Goal: Information Seeking & Learning: Learn about a topic

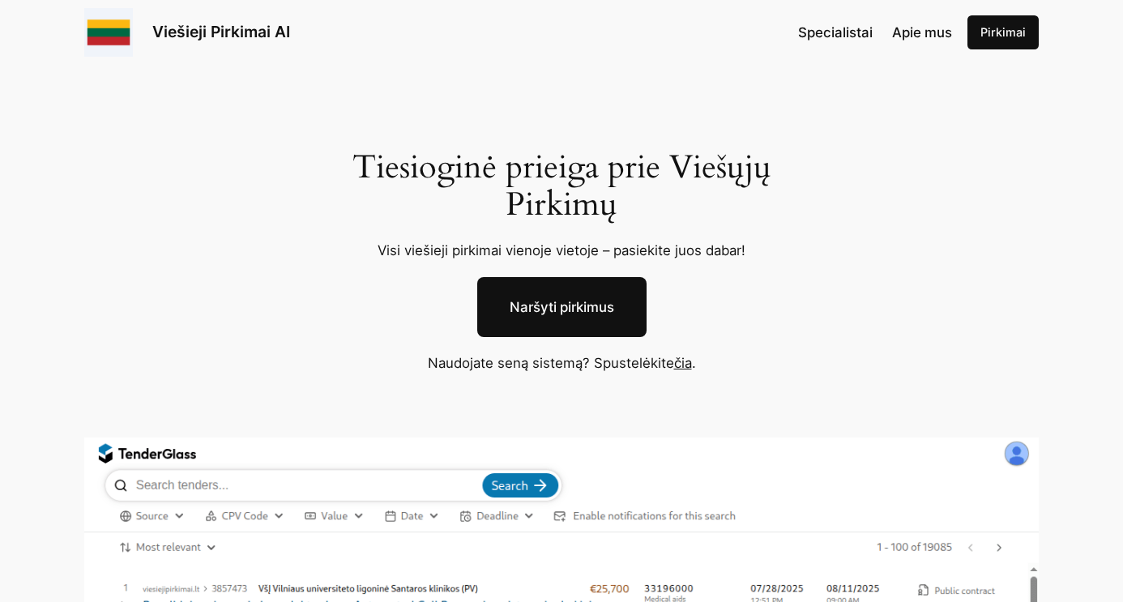
scroll to position [63, 0]
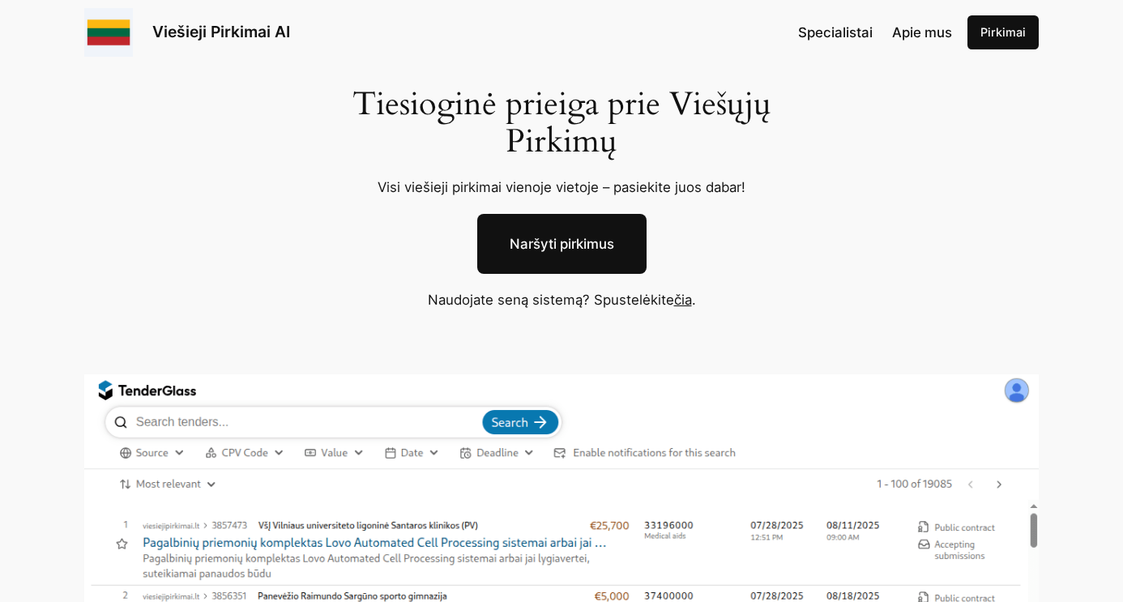
click at [686, 297] on link "čia" at bounding box center [683, 300] width 18 height 16
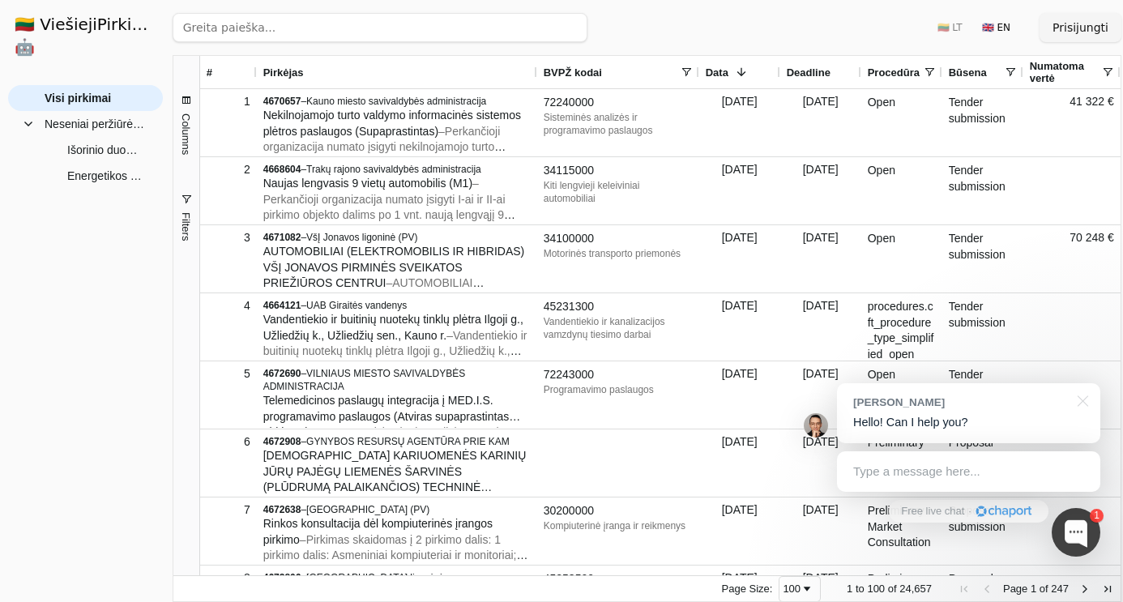
click at [798, 26] on div "Ieškoti 🇱🇹 LT 🇬🇧 EN Prisijungti" at bounding box center [647, 27] width 949 height 55
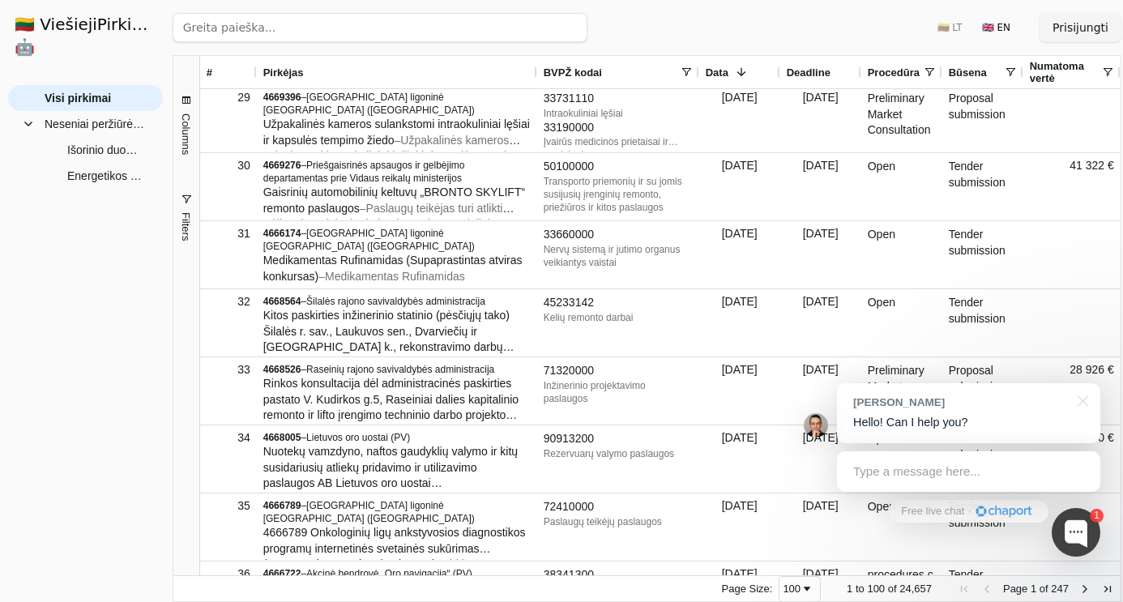
click at [815, 424] on img at bounding box center [816, 425] width 24 height 24
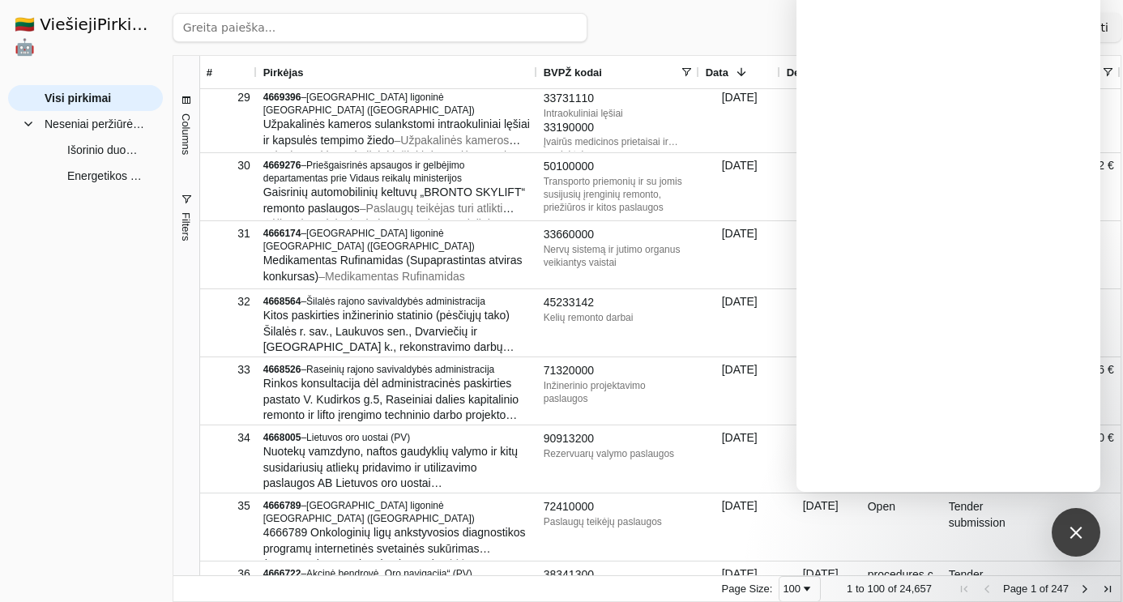
click at [101, 263] on div "Visi pirkimai Neseniai peržiūrėti pirkimai Išorinio duomenų centro resursų nuom…" at bounding box center [85, 337] width 155 height 504
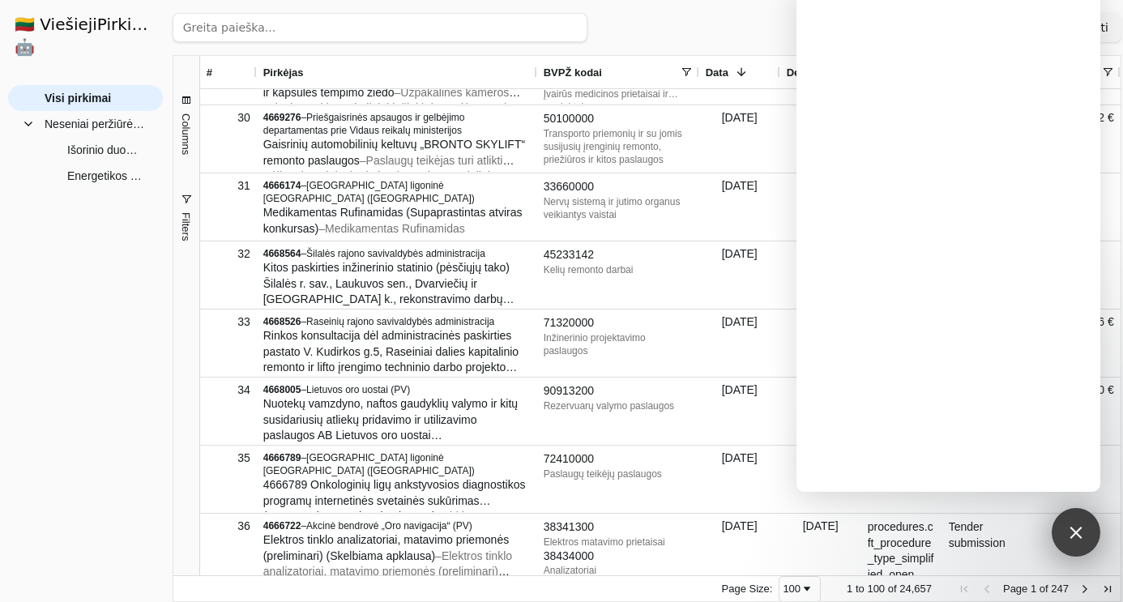
click at [1073, 534] on div at bounding box center [1076, 532] width 22 height 22
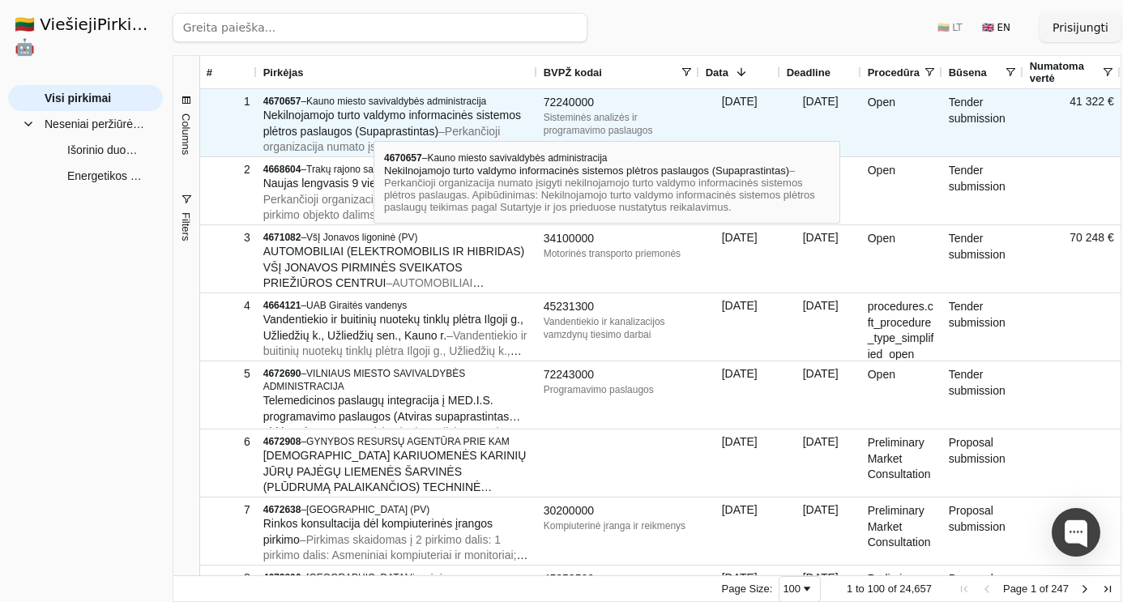
click at [374, 126] on span "Nekilnojamojo turto valdymo informacinės sistemos plėtros paslaugos (Supaprasti…" at bounding box center [392, 123] width 258 height 29
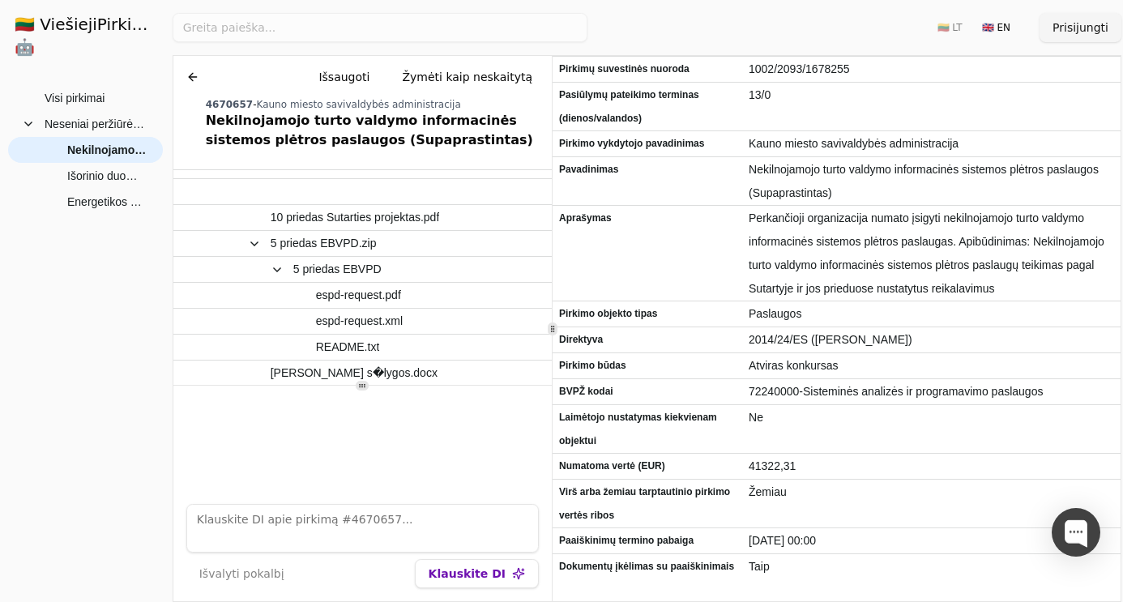
scroll to position [36, 0]
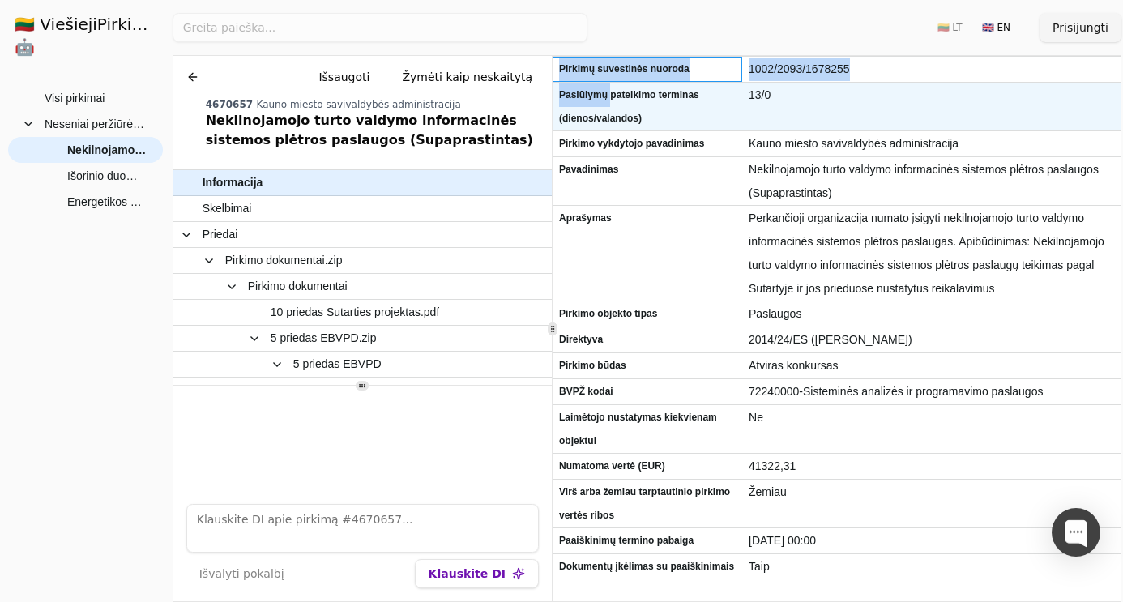
drag, startPoint x: 557, startPoint y: 70, endPoint x: 615, endPoint y: 101, distance: 66.4
click at [615, 101] on div "Pirkimų suvestinės nuoroda 1002/2093/1678255 Pasiūlymų pateikimo terminas (dien…" at bounding box center [837, 503] width 568 height 893
click at [839, 102] on span "13/0" at bounding box center [931, 95] width 365 height 24
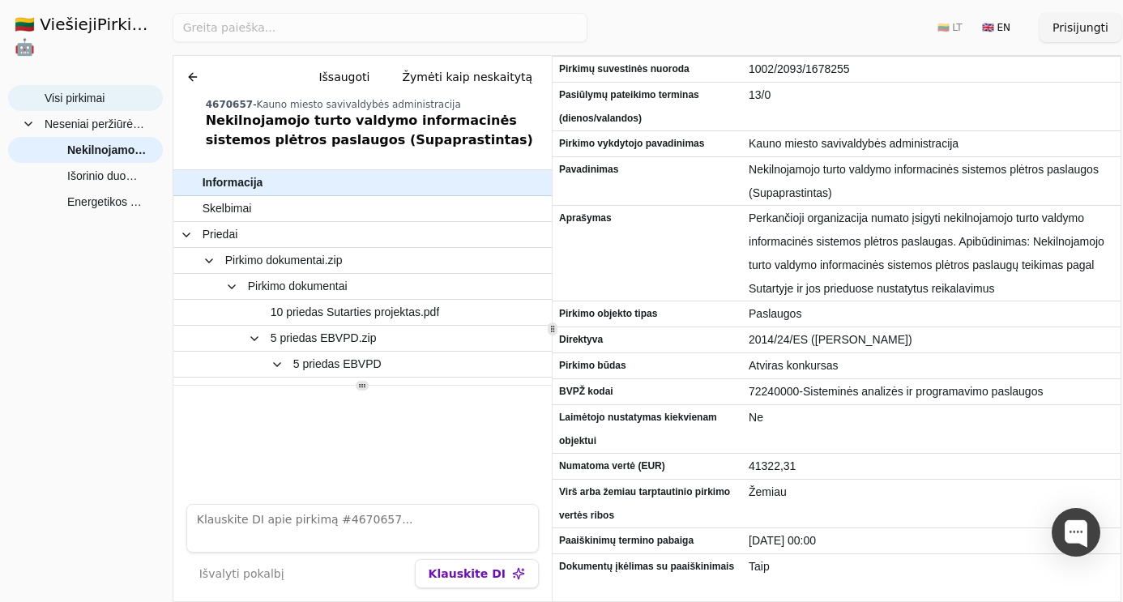
click at [85, 86] on span "Visi pirkimai" at bounding box center [75, 98] width 60 height 24
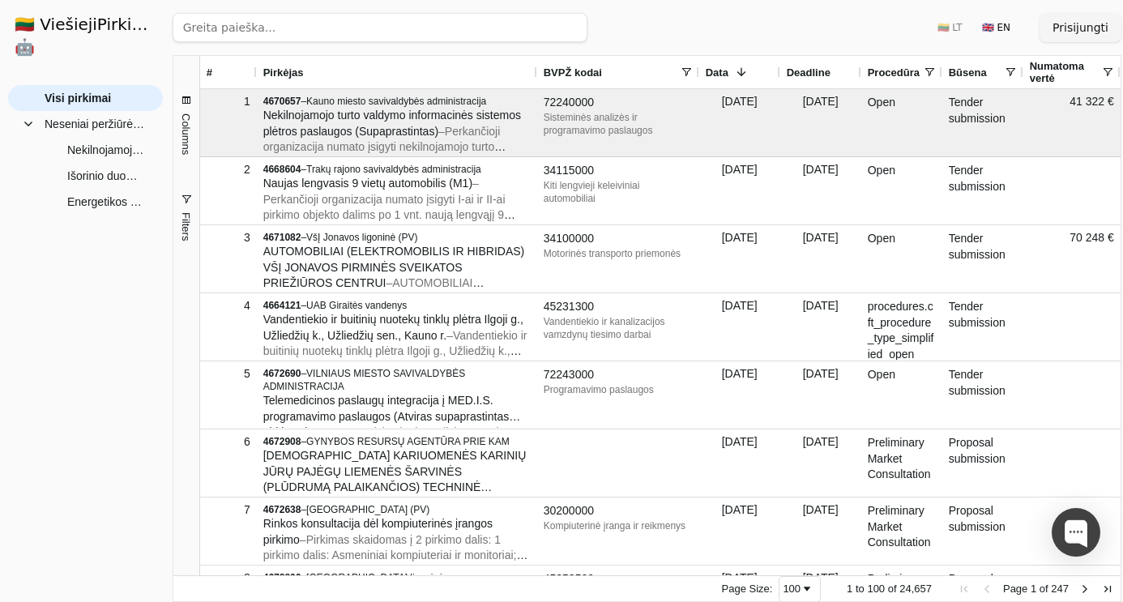
click at [686, 71] on span at bounding box center [686, 72] width 13 height 13
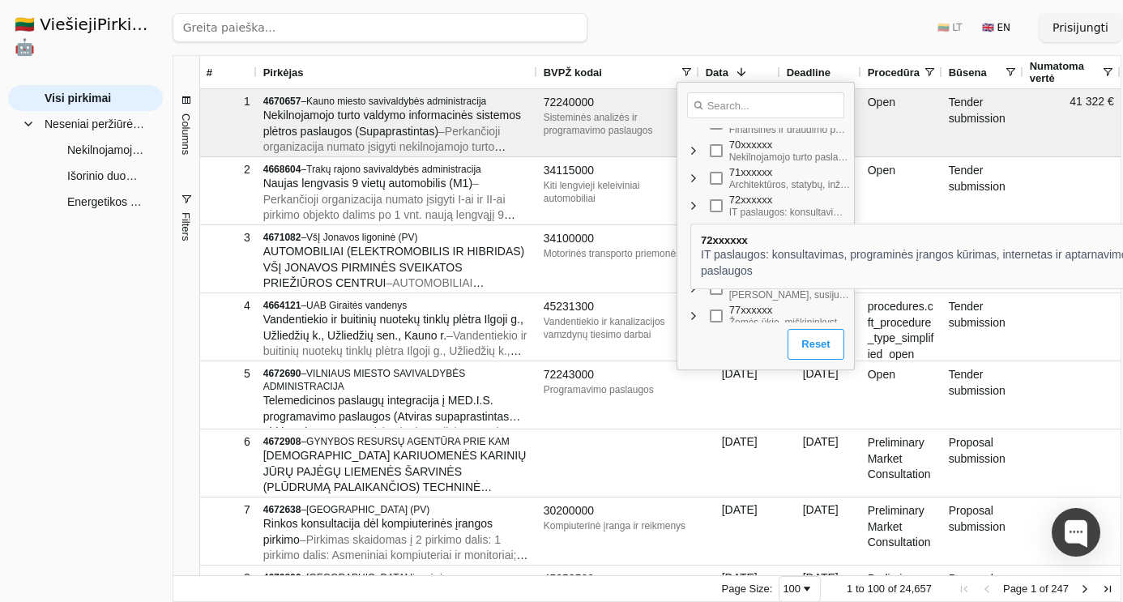
click at [690, 209] on span "Filter List" at bounding box center [693, 205] width 13 height 13
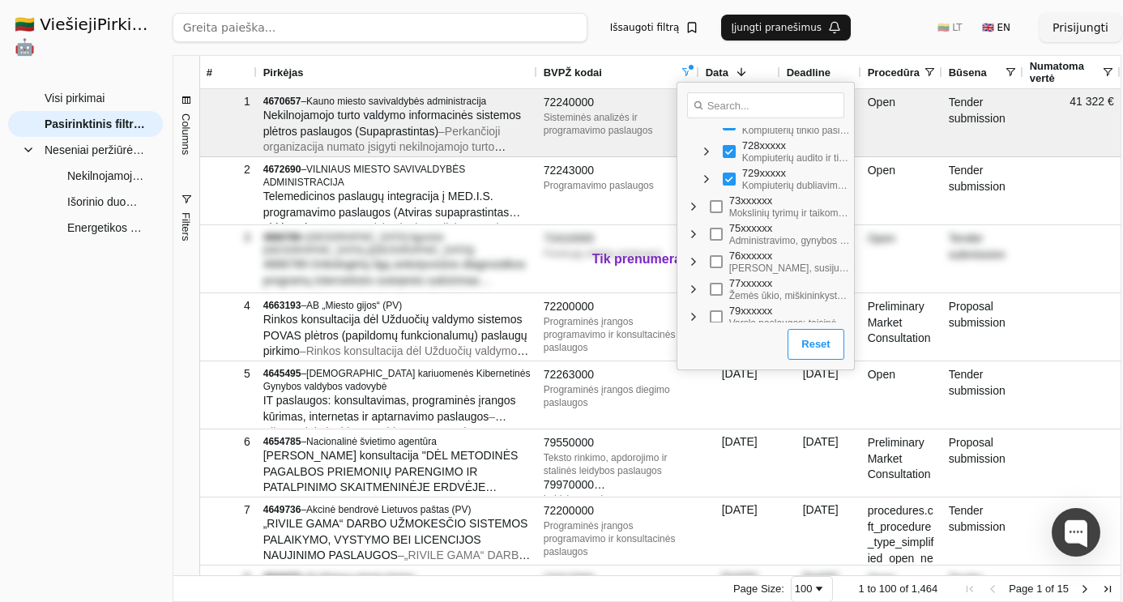
click at [907, 25] on div "Ieškoti Išsaugoti filtrą Įjungti pranešimus 🇱🇹 LT 🇬🇧 EN Prisijungti" at bounding box center [647, 27] width 949 height 55
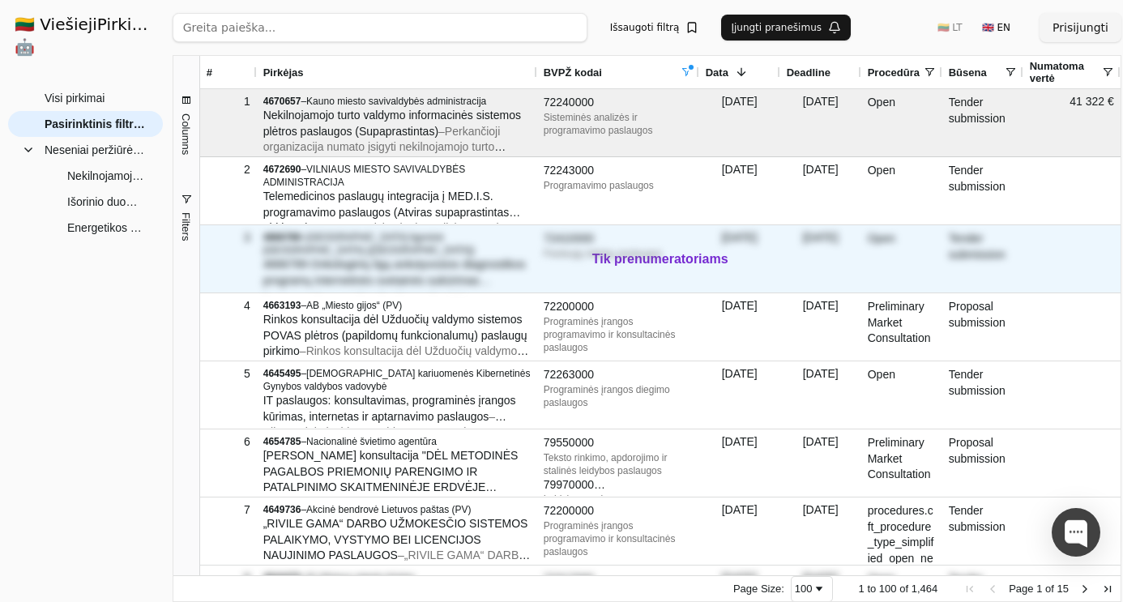
click at [324, 254] on span "Lietuvos sveikatos mokslų universiteto ligoninė Kauno klinikos (PV)" at bounding box center [369, 244] width 212 height 24
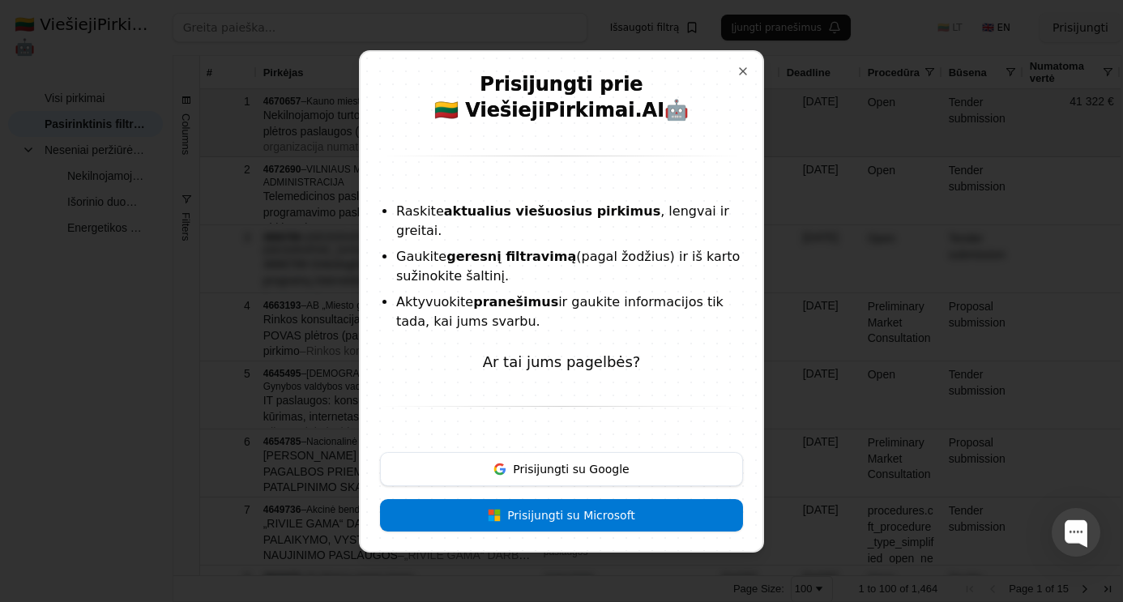
click at [558, 452] on button "Prisijungti su Google" at bounding box center [561, 469] width 363 height 34
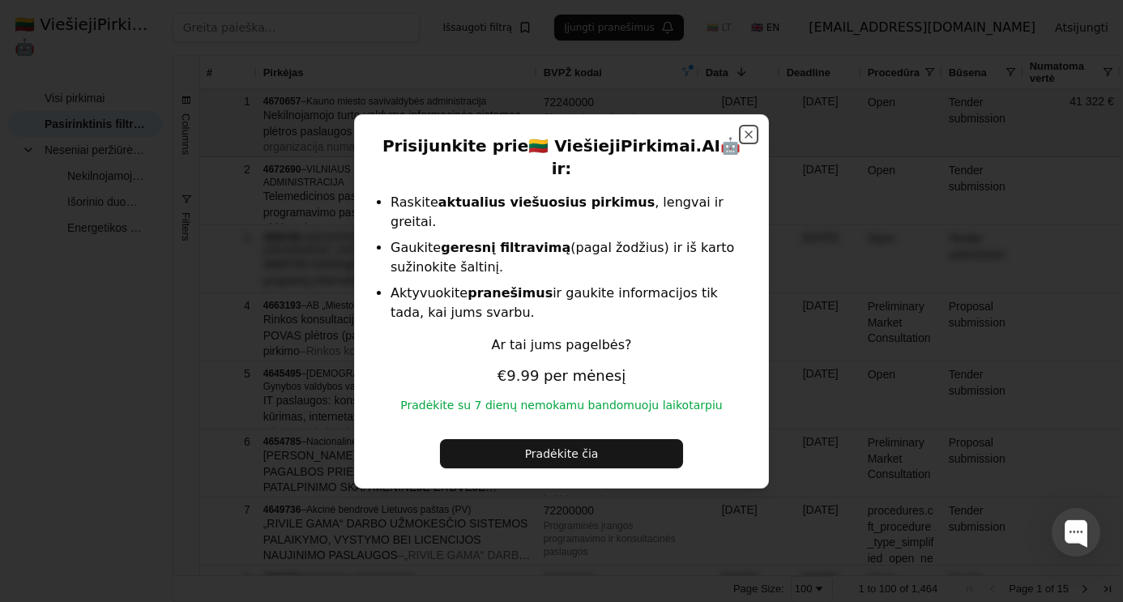
click at [752, 141] on button "Close" at bounding box center [748, 134] width 13 height 13
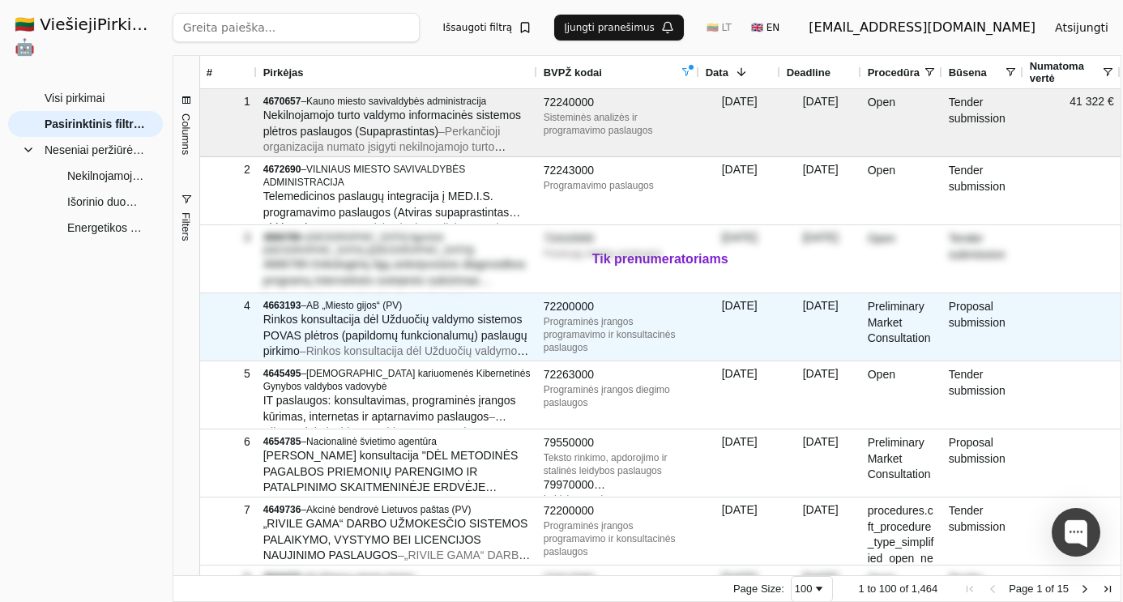
click at [328, 314] on span "Rinkos konsultacija dėl Užduočių valdymo sistemos POVAS plėtros (papildomų funk…" at bounding box center [395, 335] width 264 height 45
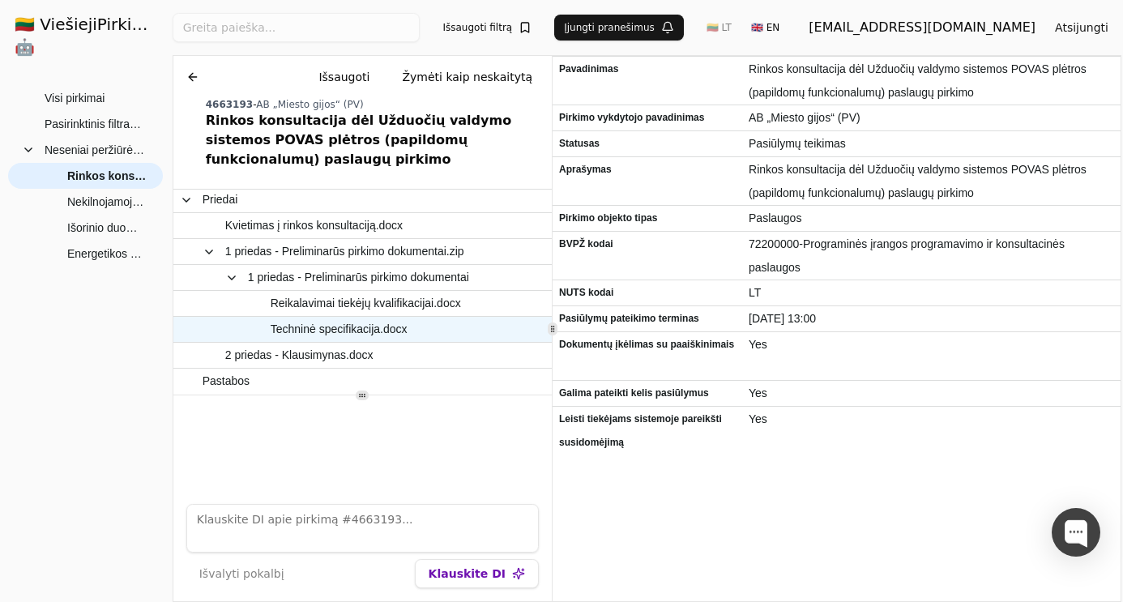
scroll to position [54, 0]
click at [345, 327] on span "Techninė specifikacija.docx" at bounding box center [339, 330] width 137 height 24
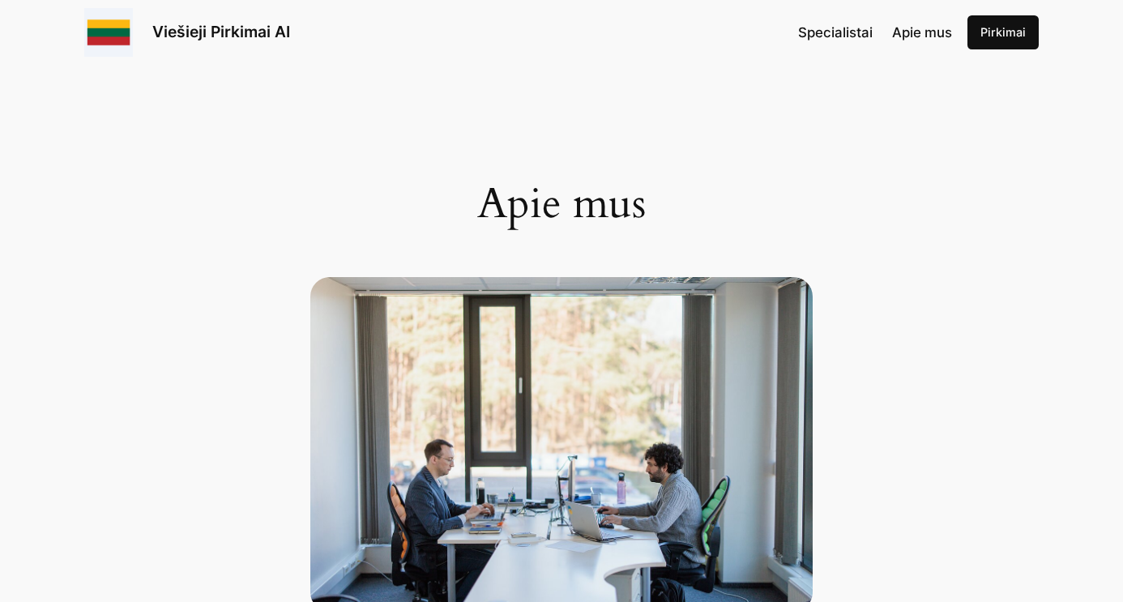
click at [840, 33] on span "Specialistai" at bounding box center [835, 32] width 75 height 16
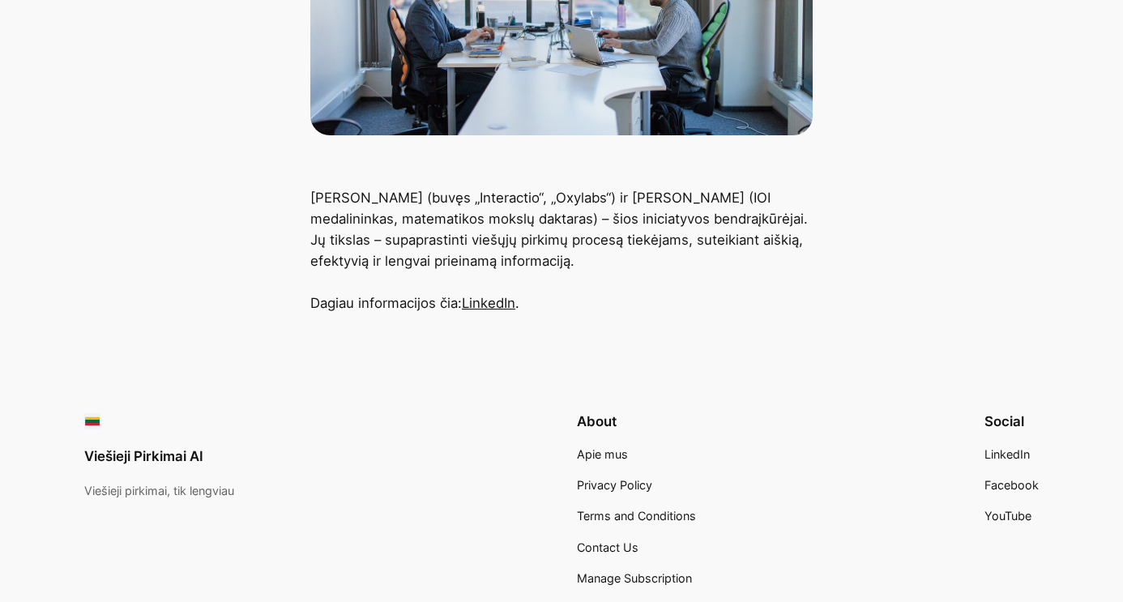
scroll to position [551, 0]
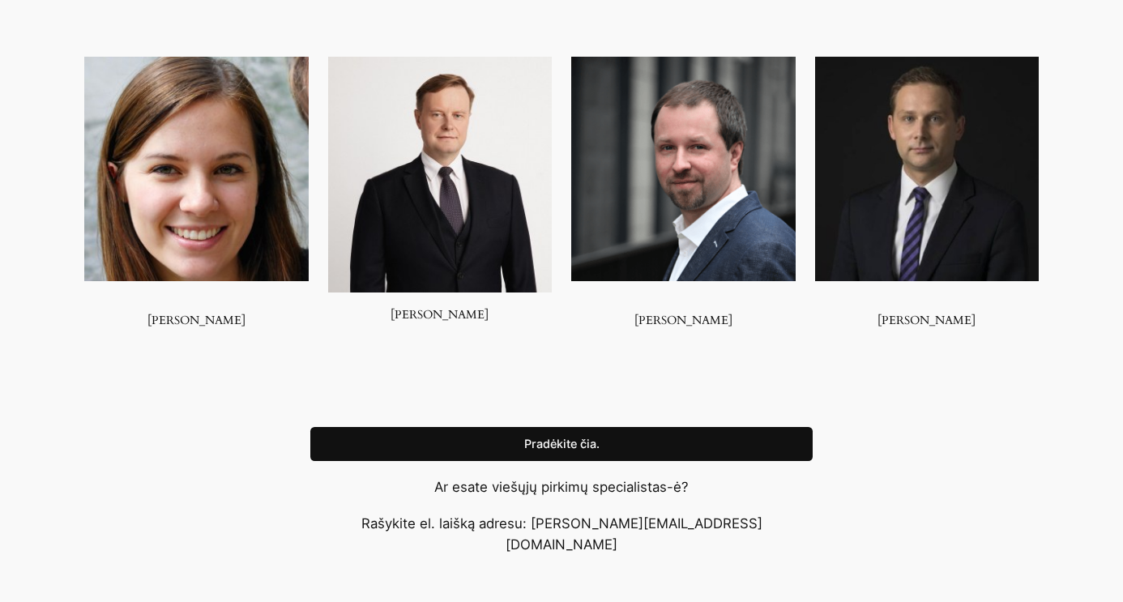
scroll to position [1273, 0]
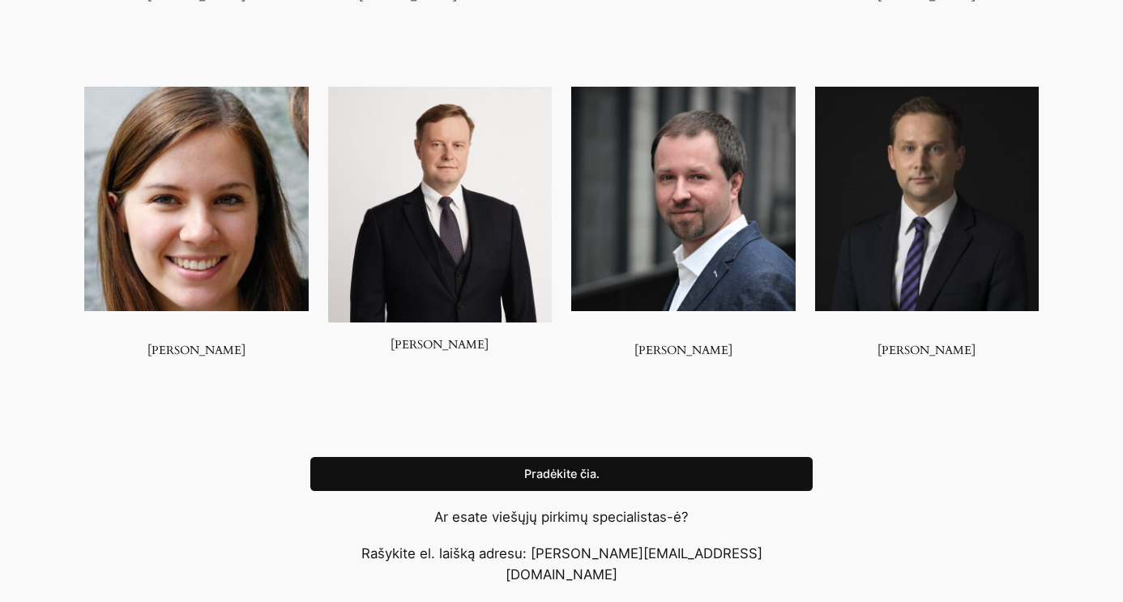
click at [614, 473] on link "Pradėkite čia." at bounding box center [561, 474] width 502 height 34
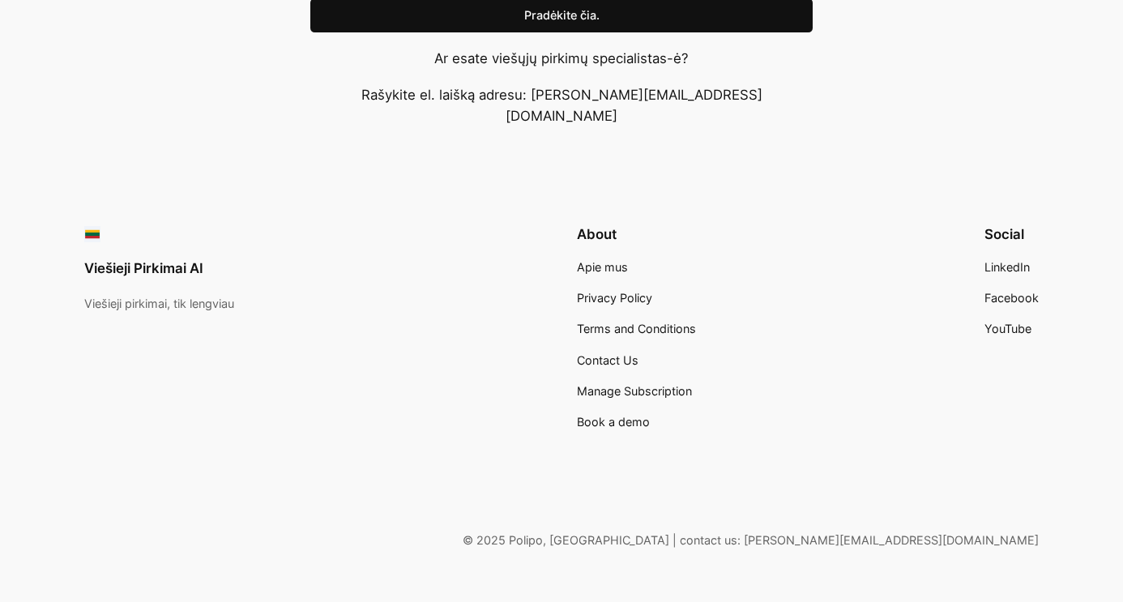
scroll to position [1742, 0]
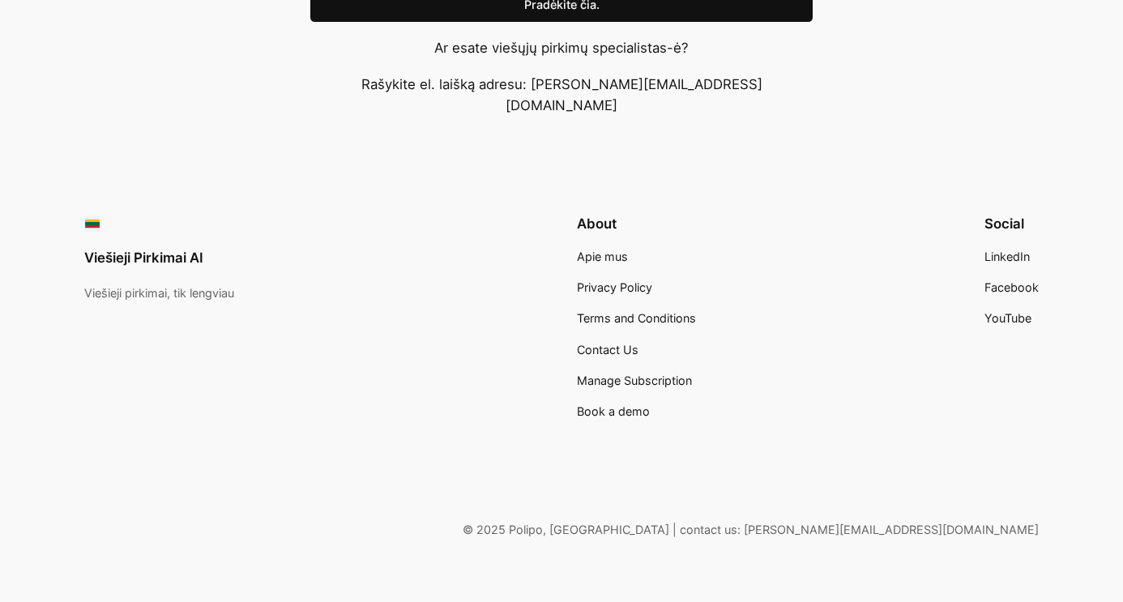
click at [137, 250] on link "Viešieji Pirkimai AI" at bounding box center [143, 258] width 119 height 16
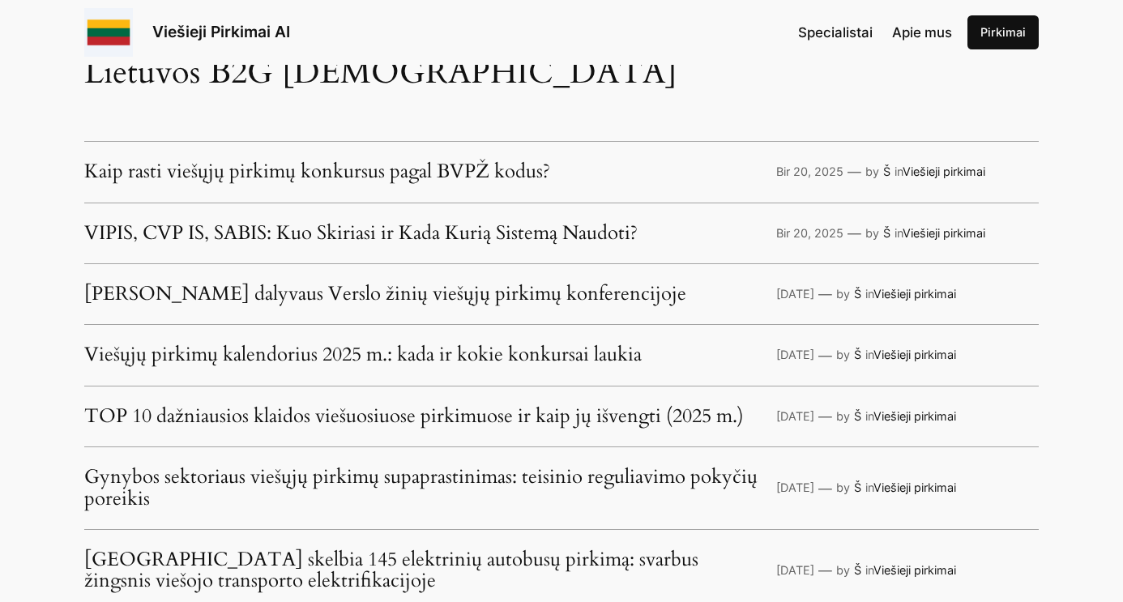
scroll to position [3785, 0]
click at [419, 233] on link "VIPIS, CVP IS, SABIS: Kuo Skiriasi ir Kada Kurią Sistemą Naudoti?" at bounding box center [360, 234] width 553 height 21
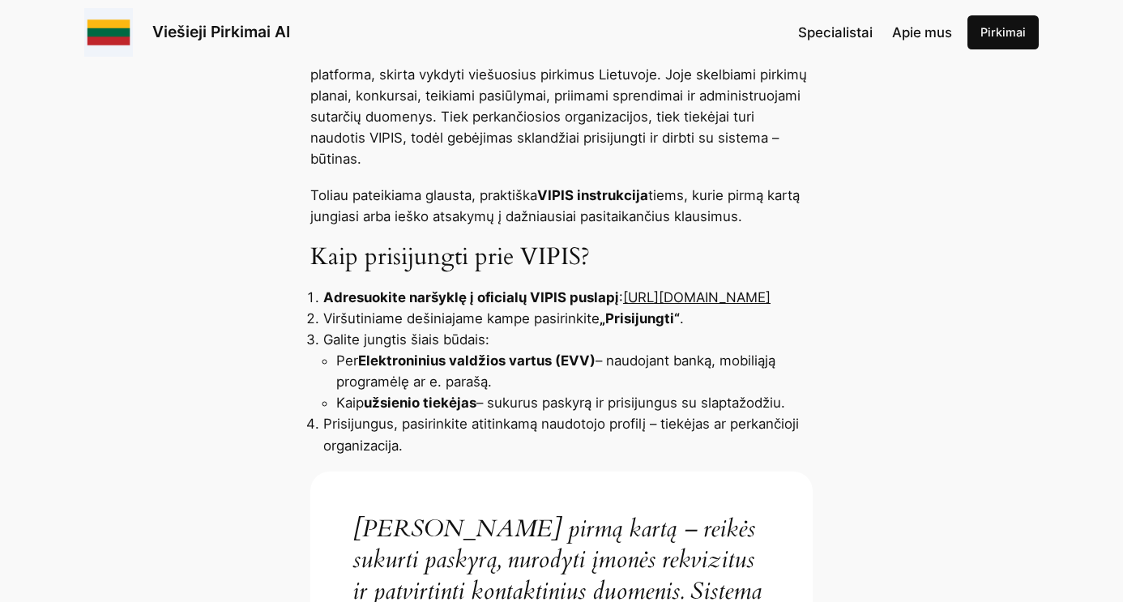
scroll to position [616, 0]
click at [623, 302] on link "[URL][DOMAIN_NAME]" at bounding box center [696, 298] width 147 height 16
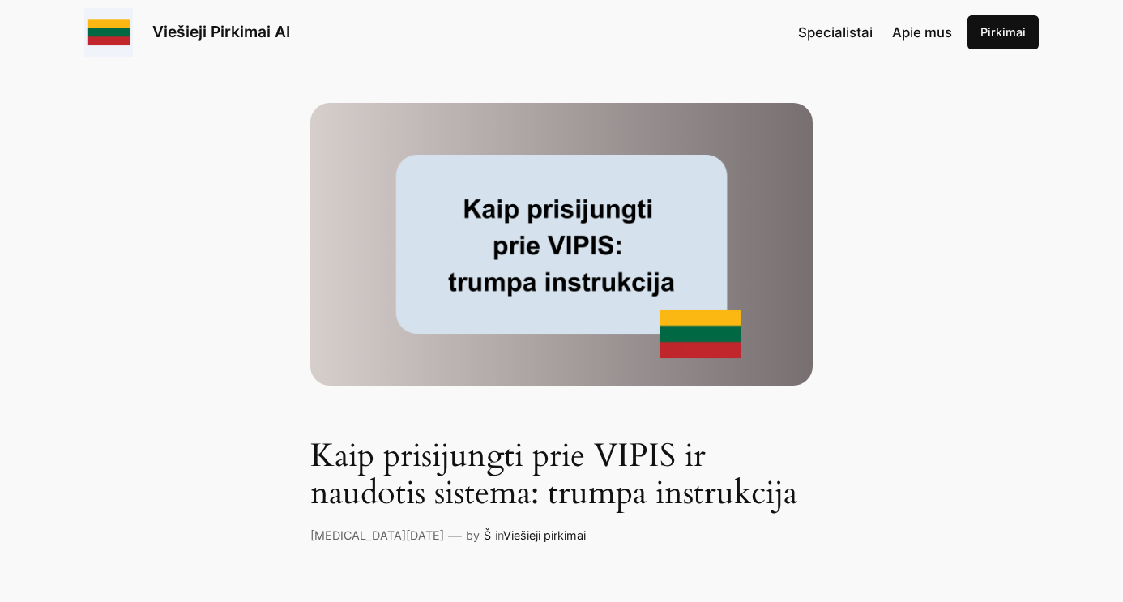
scroll to position [24, 0]
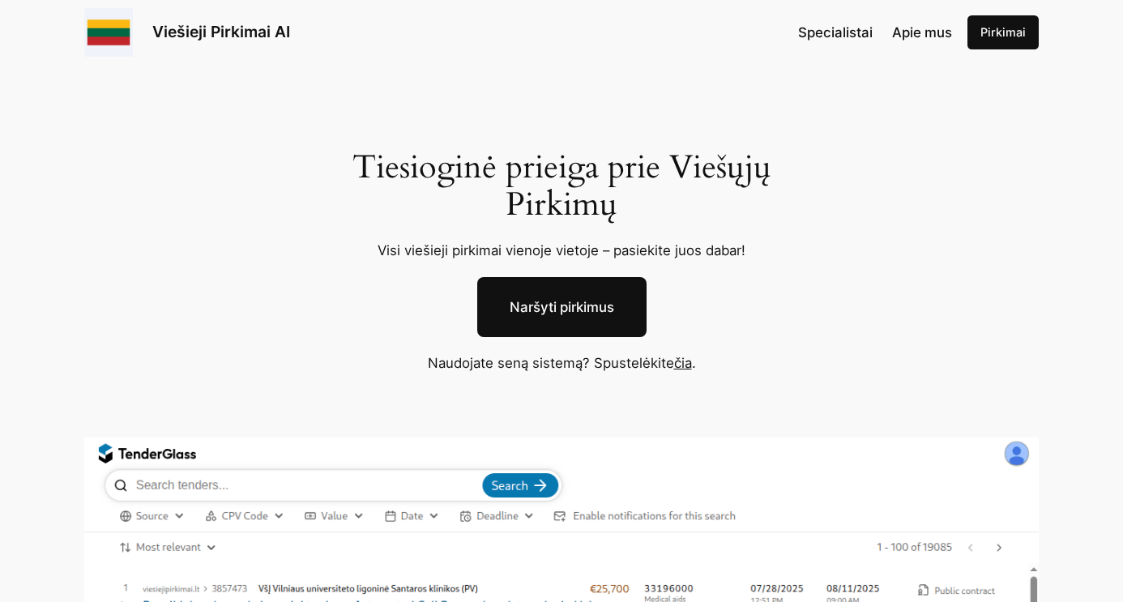
scroll to position [3785, 0]
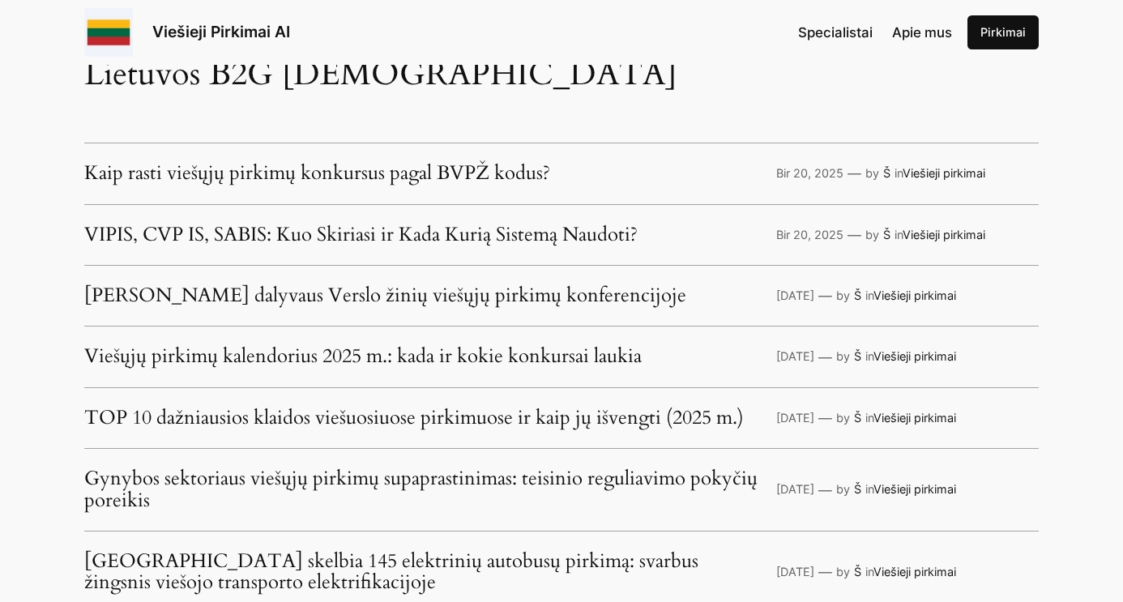
click at [416, 176] on link "Kaip rasti viešųjų pirkimų konkursus pagal BVPŽ kodus?" at bounding box center [317, 173] width 466 height 21
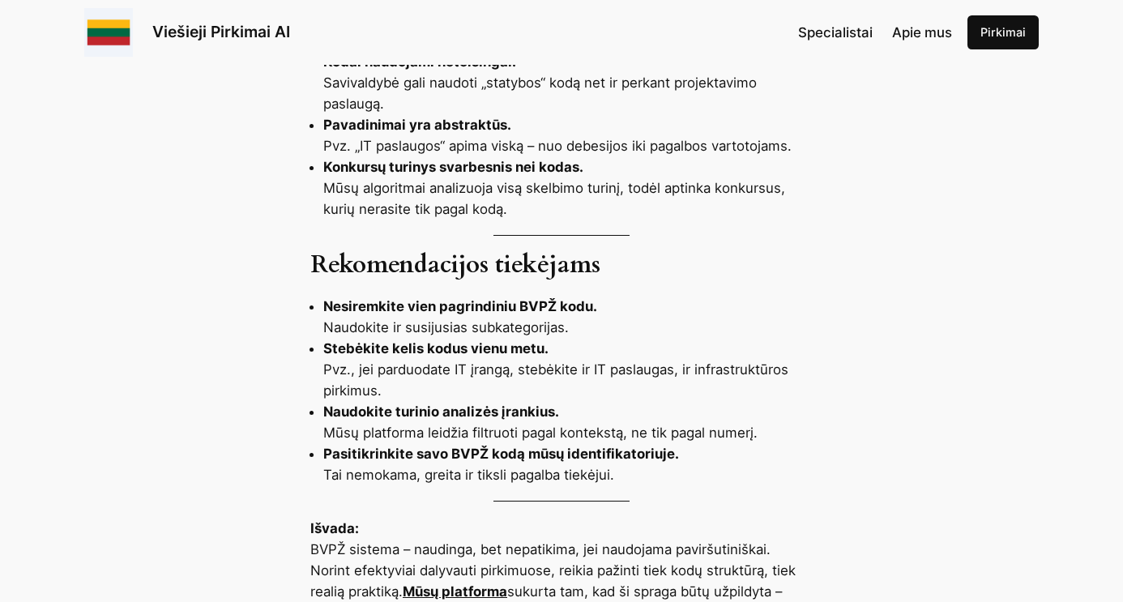
scroll to position [2042, 0]
